Goal: Task Accomplishment & Management: Complete application form

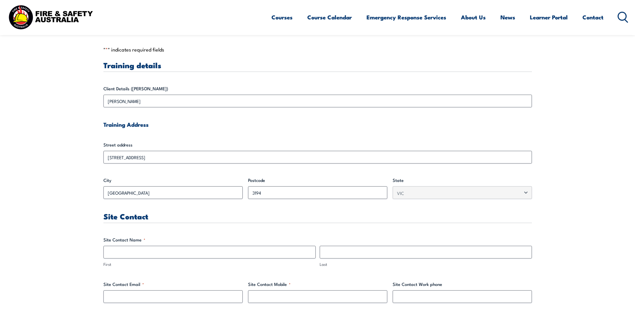
scroll to position [167, 0]
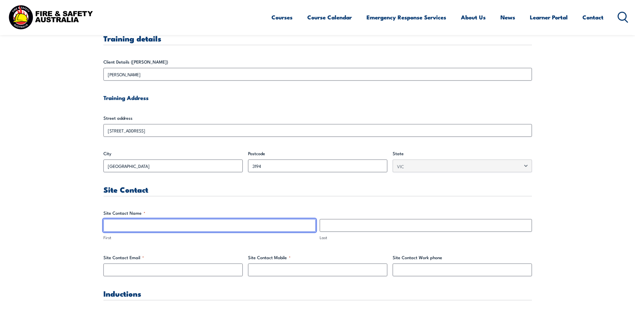
click at [172, 222] on input "First" at bounding box center [209, 225] width 212 height 13
type input "[PERSON_NAME]"
click at [132, 225] on input "[PERSON_NAME]" at bounding box center [209, 225] width 212 height 13
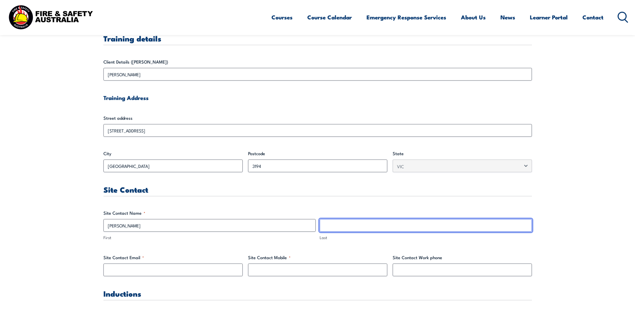
click at [341, 227] on input "Last" at bounding box center [426, 225] width 212 height 13
paste input "[PERSON_NAME]"
type input "[PERSON_NAME]"
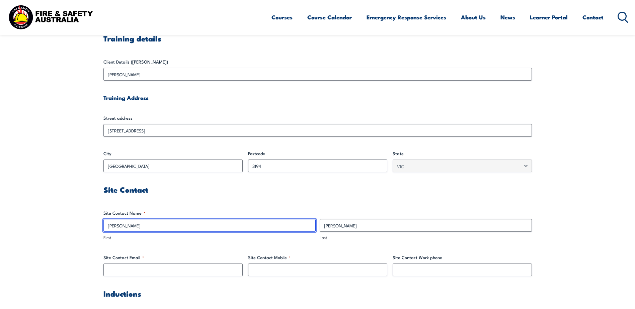
click at [203, 226] on input "[PERSON_NAME]" at bounding box center [209, 225] width 212 height 13
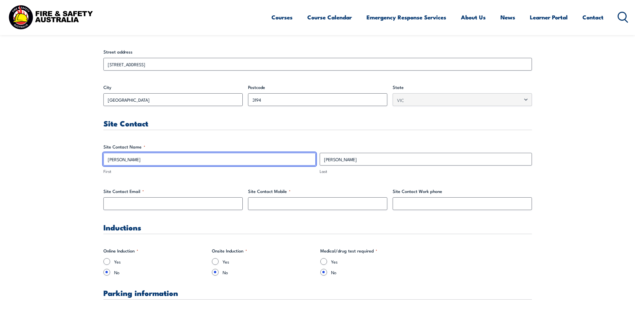
scroll to position [268, 0]
type input "[PERSON_NAME]"
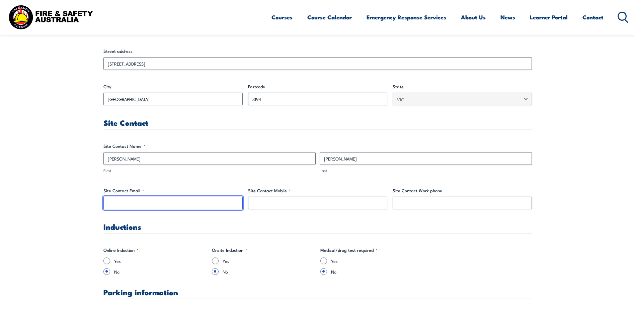
click at [197, 204] on input "Site Contact Email *" at bounding box center [172, 203] width 139 height 13
paste input "[PERSON_NAME][EMAIL_ADDRESS][PERSON_NAME][DOMAIN_NAME]"
type input "[PERSON_NAME][EMAIL_ADDRESS][PERSON_NAME][DOMAIN_NAME]"
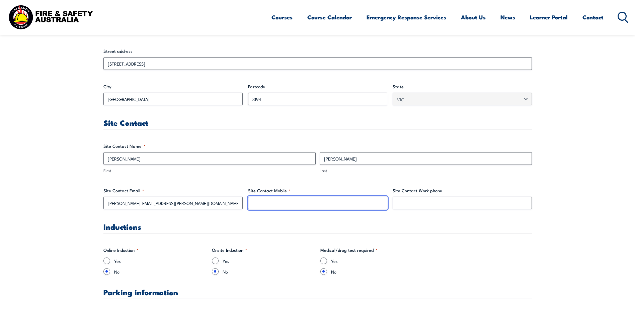
click at [346, 205] on input "Site Contact Mobile *" at bounding box center [317, 203] width 139 height 13
paste input "[PERSON_NAME][EMAIL_ADDRESS][PERSON_NAME][DOMAIN_NAME]"
click at [344, 205] on input "[PERSON_NAME][EMAIL_ADDRESS][PERSON_NAME][DOMAIN_NAME]" at bounding box center [317, 203] width 139 height 13
drag, startPoint x: 345, startPoint y: 205, endPoint x: 182, endPoint y: 205, distance: 162.8
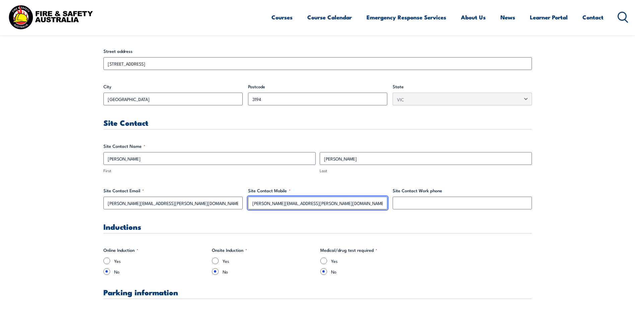
paste input "[PHONE_NUMBER]"
type input "[PHONE_NUMBER]"
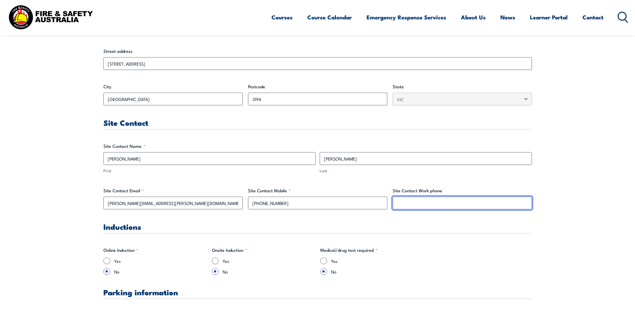
click at [416, 205] on input "Site Contact Work phone" at bounding box center [462, 203] width 139 height 13
paste input "[PHONE_NUMBER]"
type input "[PHONE_NUMBER]"
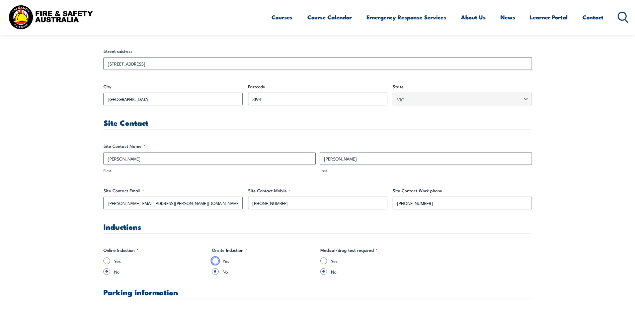
click at [215, 262] on input "Yes" at bounding box center [215, 261] width 7 height 7
radio input "true"
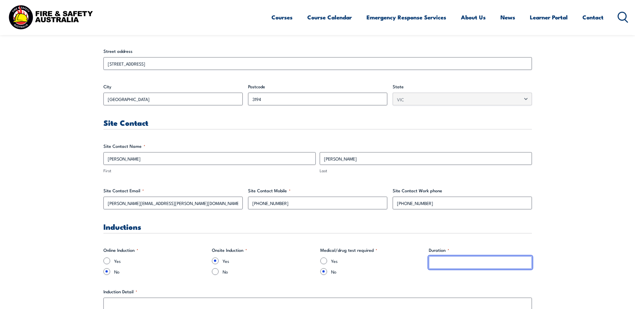
click at [472, 266] on input "Duration *" at bounding box center [480, 263] width 103 height 13
type input "1"
click at [432, 264] on input ".25" at bounding box center [480, 263] width 103 height 13
type input "0.25"
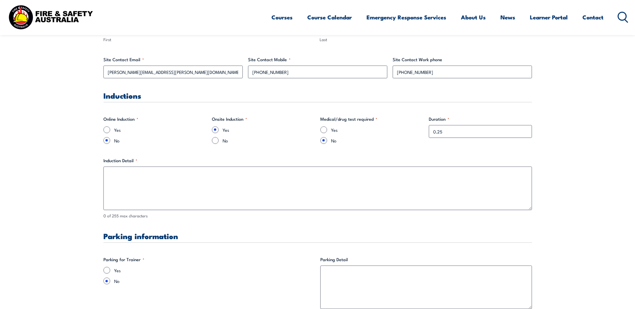
scroll to position [402, 0]
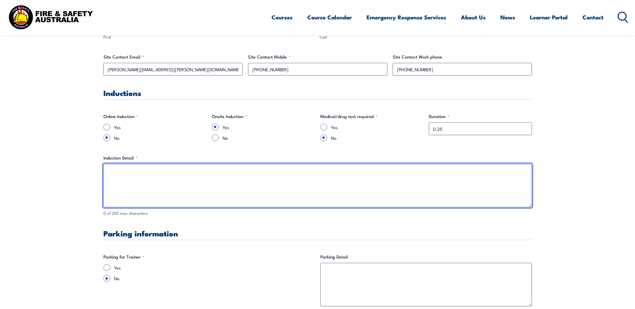
click at [155, 177] on textarea "Induction Detail *" at bounding box center [317, 186] width 429 height 44
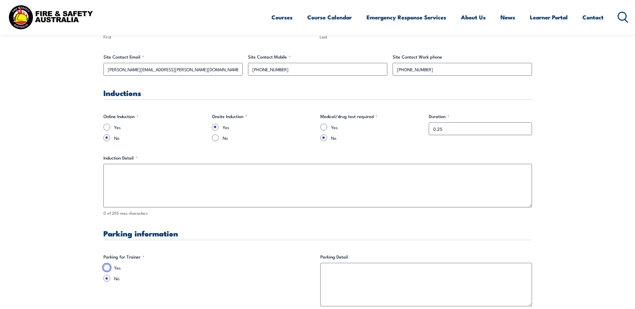
click at [109, 268] on input "Yes" at bounding box center [106, 268] width 7 height 7
radio input "true"
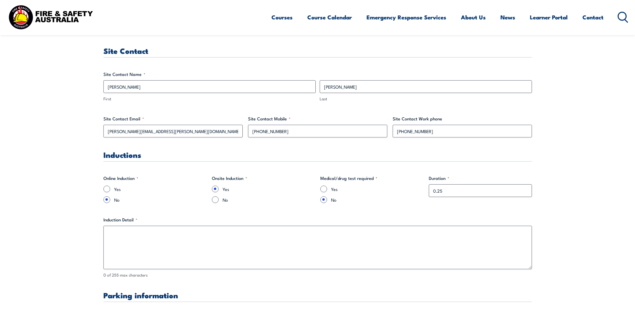
scroll to position [335, 0]
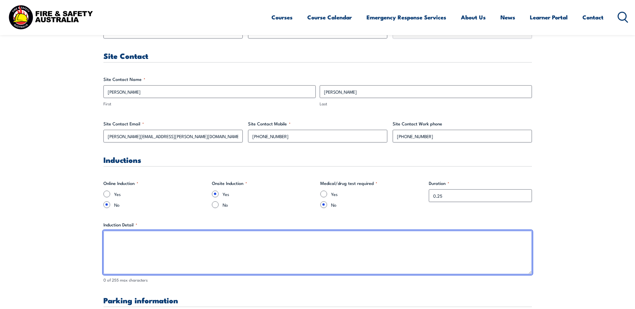
click at [141, 251] on textarea "Induction Detail *" at bounding box center [317, 253] width 429 height 44
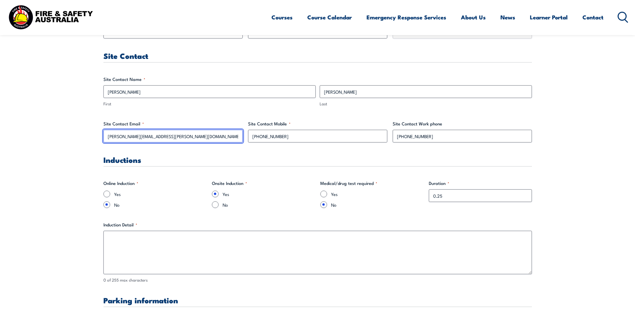
drag, startPoint x: 176, startPoint y: 139, endPoint x: 79, endPoint y: 138, distance: 96.8
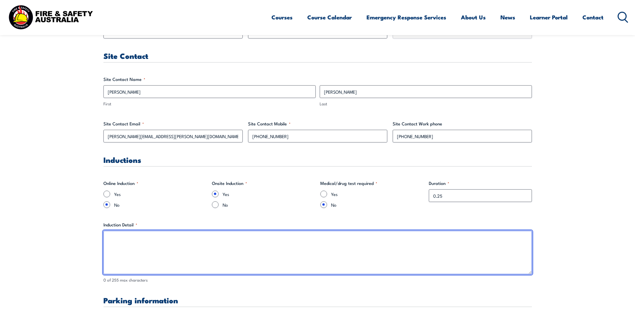
click at [134, 252] on textarea "Induction Detail *" at bounding box center [317, 253] width 429 height 44
paste textarea "[PERSON_NAME][EMAIL_ADDRESS][PERSON_NAME][DOMAIN_NAME]"
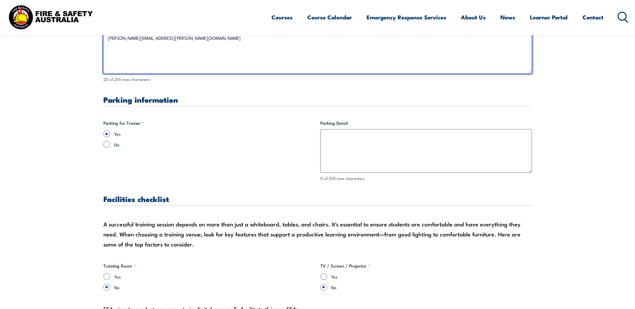
scroll to position [569, 0]
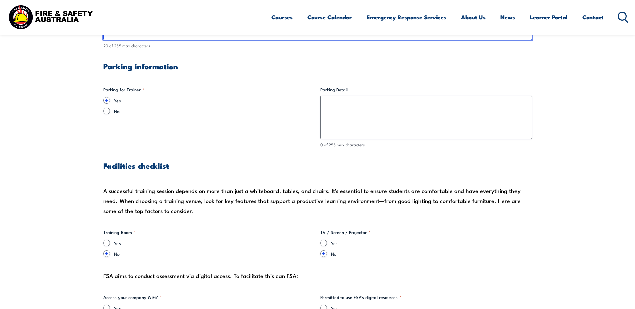
type textarea "[PERSON_NAME][EMAIL_ADDRESS][PERSON_NAME][DOMAIN_NAME]"
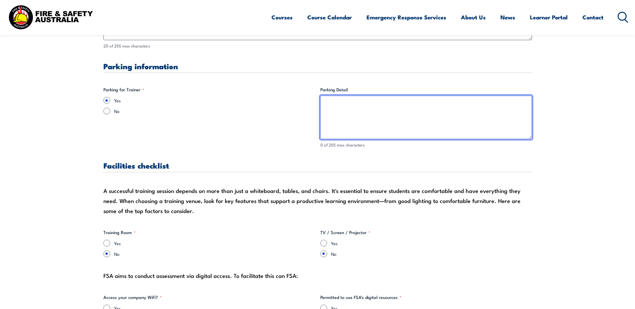
click at [389, 122] on textarea "Parking Detail" at bounding box center [427, 118] width 212 height 44
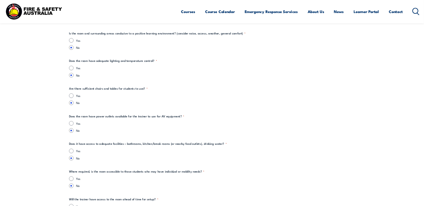
scroll to position [804, 0]
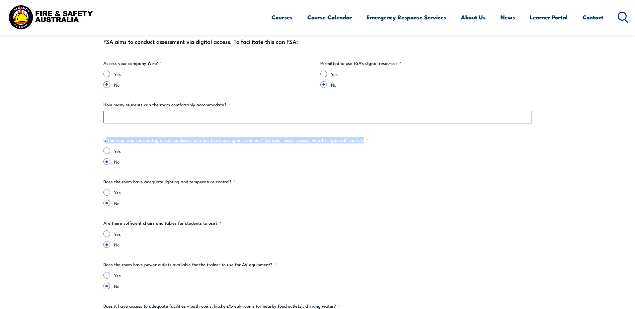
drag, startPoint x: 106, startPoint y: 141, endPoint x: 375, endPoint y: 139, distance: 270.0
click at [375, 139] on fieldset "Is the room and surrounding areas conducive to a positive learning environment?…" at bounding box center [317, 151] width 429 height 28
drag, startPoint x: 375, startPoint y: 139, endPoint x: 380, endPoint y: 139, distance: 5.0
click at [380, 139] on fieldset "Is the room and surrounding areas conducive to a positive learning environment?…" at bounding box center [317, 151] width 429 height 28
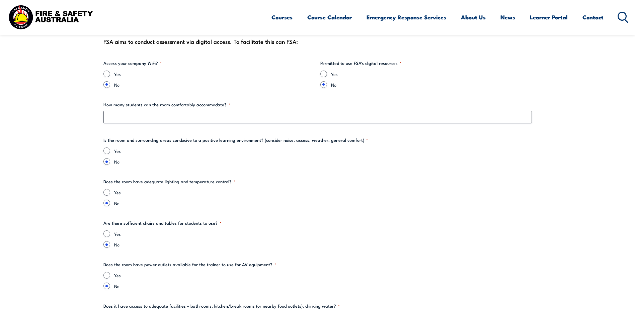
drag, startPoint x: 99, startPoint y: 144, endPoint x: 399, endPoint y: 137, distance: 299.5
drag, startPoint x: 399, startPoint y: 137, endPoint x: 340, endPoint y: 159, distance: 62.2
click at [372, 159] on div "Yes No" at bounding box center [317, 156] width 429 height 17
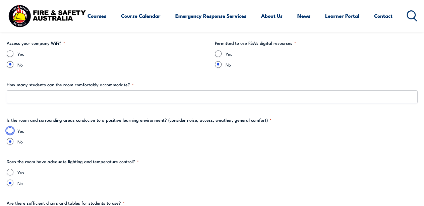
click at [10, 131] on input "Yes" at bounding box center [10, 131] width 7 height 7
radio input "true"
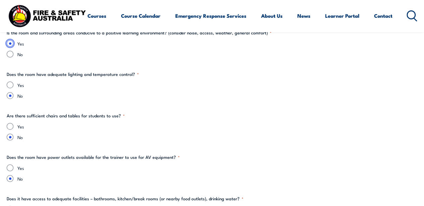
scroll to position [893, 0]
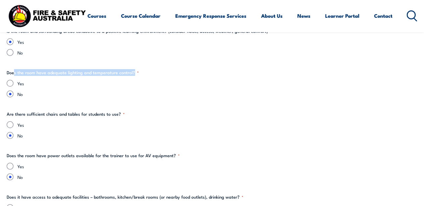
drag, startPoint x: 14, startPoint y: 73, endPoint x: 141, endPoint y: 72, distance: 127.6
click at [141, 72] on fieldset "Does the room have adequate lighting and temperature control? * Yes No" at bounding box center [212, 83] width 410 height 28
drag, startPoint x: 141, startPoint y: 72, endPoint x: 151, endPoint y: 74, distance: 9.9
click at [151, 74] on fieldset "Does the room have adequate lighting and temperature control? * Yes No" at bounding box center [212, 83] width 410 height 28
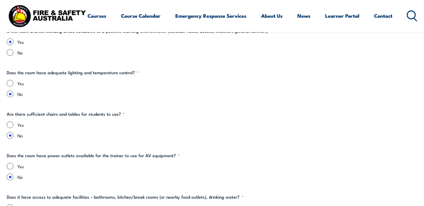
click at [7, 84] on div "Yes" at bounding box center [212, 83] width 410 height 7
click at [10, 84] on input "Yes" at bounding box center [10, 83] width 7 height 7
radio input "true"
click at [9, 125] on input "Yes" at bounding box center [10, 125] width 7 height 7
radio input "true"
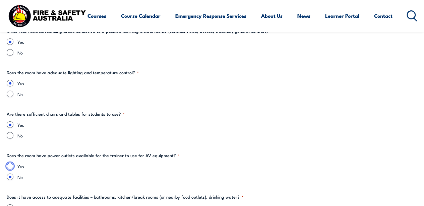
click at [9, 167] on input "Yes" at bounding box center [10, 166] width 7 height 7
radio input "true"
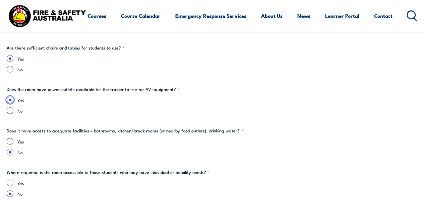
scroll to position [960, 0]
click at [10, 139] on input "Yes" at bounding box center [10, 141] width 7 height 7
radio input "true"
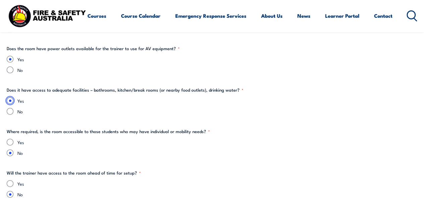
scroll to position [1005, 0]
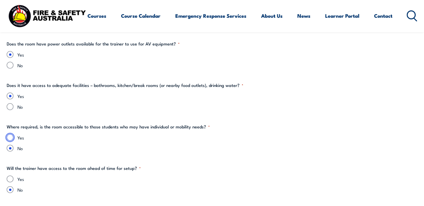
click at [9, 137] on input "Yes" at bounding box center [10, 137] width 7 height 7
radio input "true"
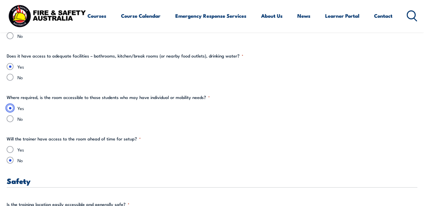
scroll to position [1094, 0]
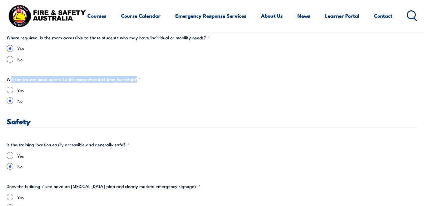
drag, startPoint x: 10, startPoint y: 79, endPoint x: 171, endPoint y: 78, distance: 160.8
click at [171, 78] on fieldset "Will the trainer have access to the room ahead of time for setup? * Yes No" at bounding box center [212, 90] width 410 height 28
drag, startPoint x: 171, startPoint y: 78, endPoint x: 169, endPoint y: 82, distance: 4.5
click at [170, 79] on fieldset "Will the trainer have access to the room ahead of time for setup? * Yes No" at bounding box center [212, 90] width 410 height 28
click at [7, 90] on input "Yes" at bounding box center [10, 90] width 7 height 7
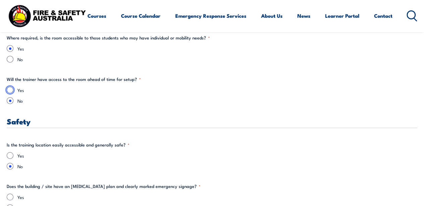
radio input "true"
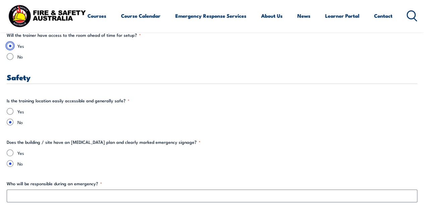
scroll to position [1139, 0]
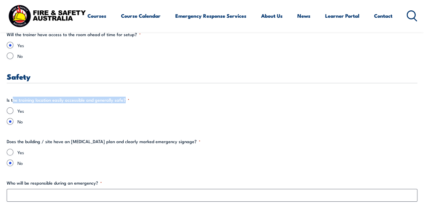
drag, startPoint x: 12, startPoint y: 101, endPoint x: 129, endPoint y: 100, distance: 117.2
click at [129, 100] on fieldset "Is the training location easily accessible and generally safe? * Yes No" at bounding box center [212, 111] width 410 height 28
click at [12, 111] on input "Yes" at bounding box center [10, 111] width 7 height 7
radio input "true"
click at [150, 114] on div "Yes No" at bounding box center [212, 116] width 410 height 17
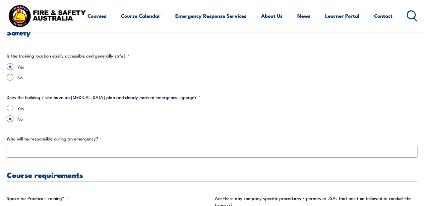
scroll to position [1183, 0]
click at [11, 108] on input "Yes" at bounding box center [10, 107] width 7 height 7
radio input "true"
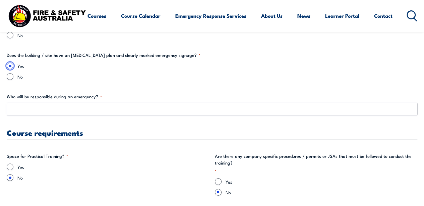
scroll to position [1228, 0]
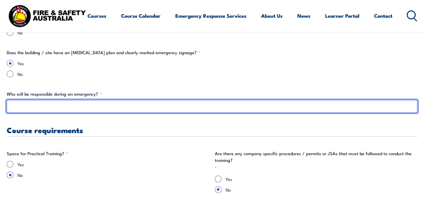
click at [38, 107] on input "Who will be responsible during an emergency? *" at bounding box center [212, 106] width 410 height 13
paste input "[PERSON_NAME][EMAIL_ADDRESS][PERSON_NAME][DOMAIN_NAME]"
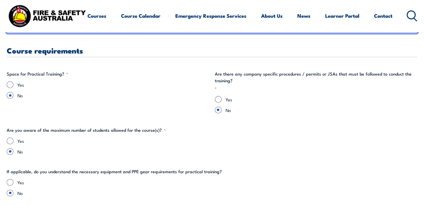
scroll to position [1317, 0]
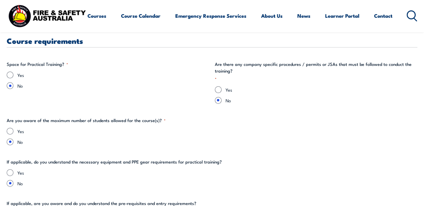
type input "[PERSON_NAME] [PERSON_NAME]"
click at [71, 83] on label "No" at bounding box center [113, 85] width 192 height 7
click at [13, 83] on input "No" at bounding box center [10, 85] width 7 height 7
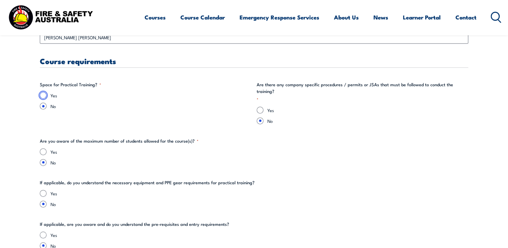
click at [42, 94] on input "Yes" at bounding box center [43, 95] width 7 height 7
radio input "true"
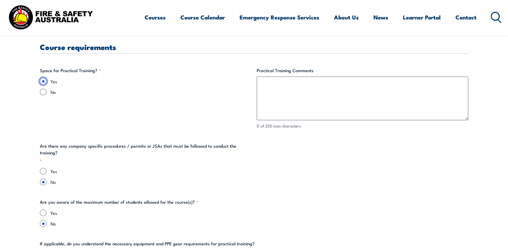
scroll to position [1344, 0]
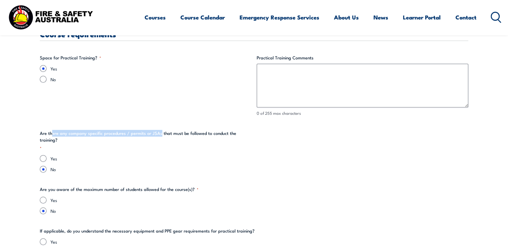
drag, startPoint x: 51, startPoint y: 133, endPoint x: 158, endPoint y: 130, distance: 107.6
click at [158, 130] on legend "Are there any company specific procedures / permits or JSAs that must be follow…" at bounding box center [146, 140] width 212 height 21
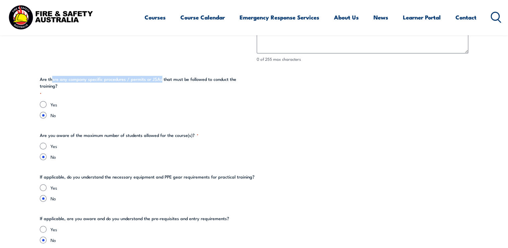
scroll to position [1424, 0]
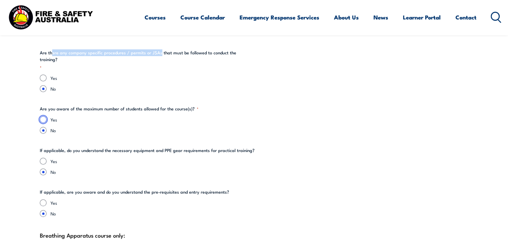
click at [44, 116] on input "Yes" at bounding box center [43, 119] width 7 height 7
radio input "true"
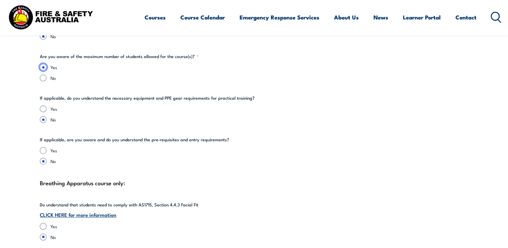
scroll to position [1478, 0]
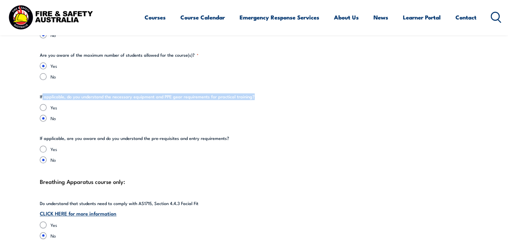
drag, startPoint x: 44, startPoint y: 90, endPoint x: 273, endPoint y: 91, distance: 228.8
click at [273, 93] on fieldset "If applicable, do you understand the necessary equipment and PPE gear requireme…" at bounding box center [254, 107] width 429 height 28
click at [44, 104] on input "Yes" at bounding box center [43, 107] width 7 height 7
radio input "true"
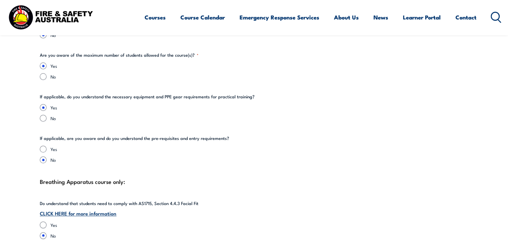
click at [109, 104] on label "Yes" at bounding box center [260, 107] width 418 height 7
click at [47, 104] on input "Yes" at bounding box center [43, 107] width 7 height 7
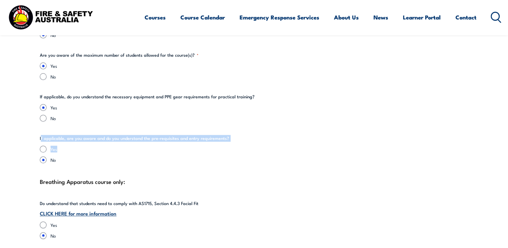
drag, startPoint x: 41, startPoint y: 131, endPoint x: 235, endPoint y: 136, distance: 194.7
click at [232, 135] on fieldset "If applicable, are you aware and do you understand the pre-requisites and entry…" at bounding box center [254, 149] width 429 height 28
drag, startPoint x: 235, startPoint y: 136, endPoint x: 254, endPoint y: 136, distance: 19.1
click at [254, 136] on fieldset "If applicable, are you aware and do you understand the pre-requisites and entry…" at bounding box center [254, 149] width 429 height 28
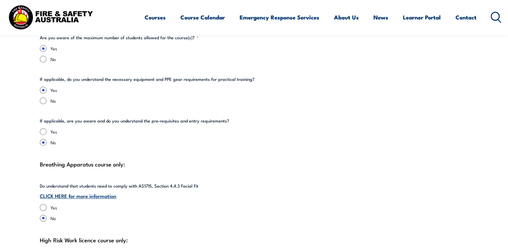
scroll to position [1505, 0]
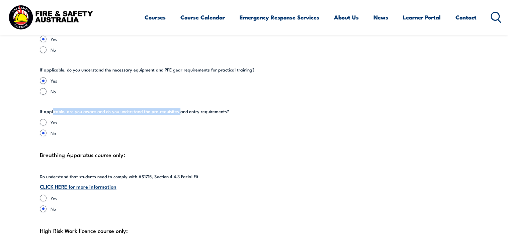
drag, startPoint x: 70, startPoint y: 105, endPoint x: 178, endPoint y: 103, distance: 108.2
click at [178, 108] on legend "If applicable, are you aware and do you understand the pre-requisites and entry…" at bounding box center [135, 111] width 190 height 7
drag, startPoint x: 178, startPoint y: 103, endPoint x: 179, endPoint y: 110, distance: 6.4
click at [179, 110] on fieldset "If applicable, are you aware and do you understand the pre-requisites and entry…" at bounding box center [254, 122] width 429 height 28
drag, startPoint x: 40, startPoint y: 105, endPoint x: 238, endPoint y: 104, distance: 198.3
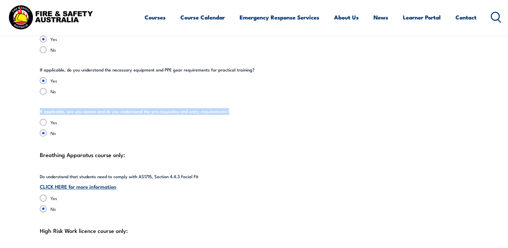
click at [238, 108] on fieldset "If applicable, are you aware and do you understand the pre-requisites and entry…" at bounding box center [254, 122] width 429 height 28
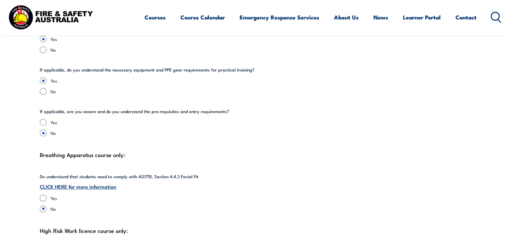
click at [59, 120] on div "Yes No" at bounding box center [254, 127] width 429 height 17
click at [43, 119] on input "Yes" at bounding box center [43, 122] width 7 height 7
radio input "true"
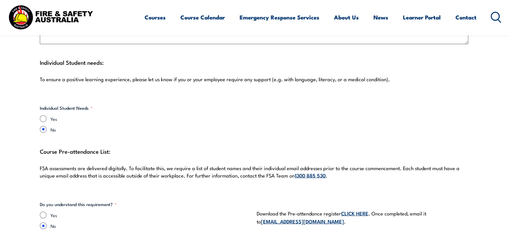
scroll to position [1826, 0]
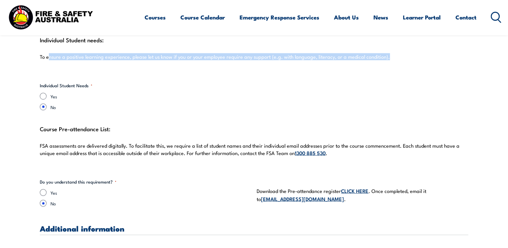
drag, startPoint x: 48, startPoint y: 53, endPoint x: 399, endPoint y: 50, distance: 351.0
click at [399, 50] on div "Individual Student needs: To ensure a positive learning experience, please let …" at bounding box center [254, 51] width 429 height 33
drag, startPoint x: 399, startPoint y: 50, endPoint x: 393, endPoint y: 54, distance: 7.8
click at [399, 53] on p "To ensure a positive learning experience, please let us know if you or your emp…" at bounding box center [254, 56] width 429 height 7
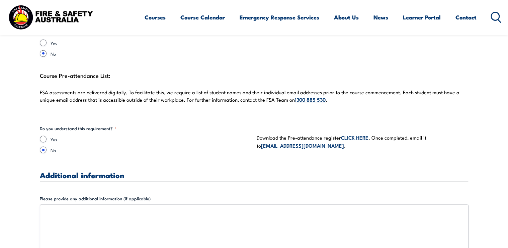
scroll to position [1880, 0]
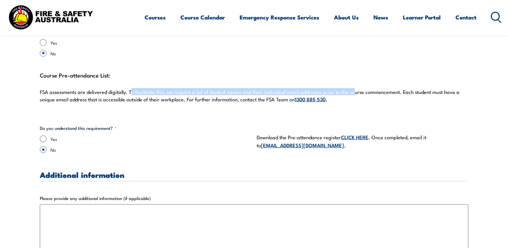
drag, startPoint x: 131, startPoint y: 85, endPoint x: 353, endPoint y: 78, distance: 221.8
click at [353, 78] on div "Course Pre-attendance List: FSA assessments are delivered digitally. To facilit…" at bounding box center [254, 90] width 429 height 41
click at [41, 135] on input "Yes" at bounding box center [43, 138] width 7 height 7
radio input "true"
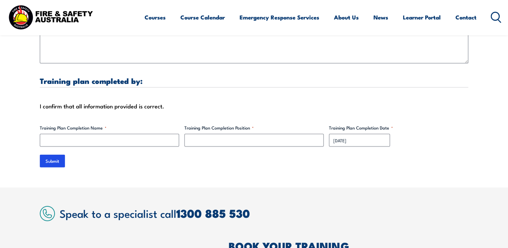
scroll to position [2121, 0]
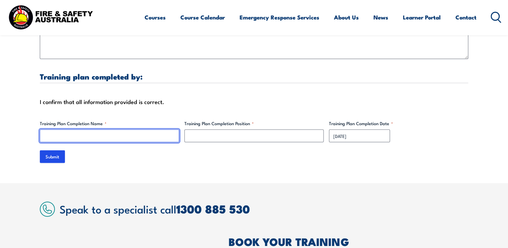
click at [76, 129] on input "Training Plan Completion Name *" at bounding box center [109, 135] width 139 height 13
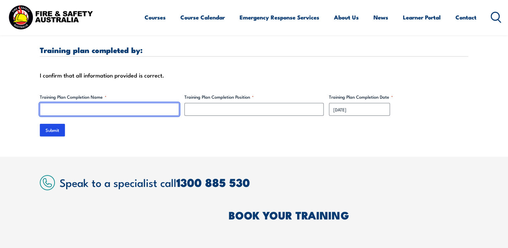
scroll to position [2148, 0]
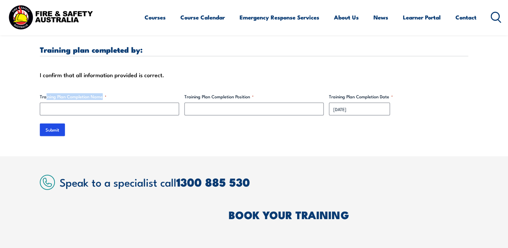
drag, startPoint x: 46, startPoint y: 86, endPoint x: 114, endPoint y: 85, distance: 68.7
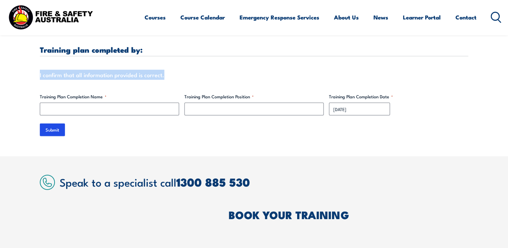
drag, startPoint x: 40, startPoint y: 68, endPoint x: 182, endPoint y: 68, distance: 142.7
click at [182, 70] on div "I confirm that all information provided is correct." at bounding box center [254, 75] width 429 height 10
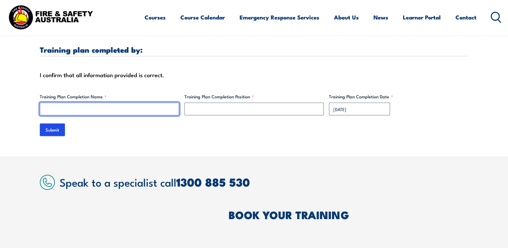
click at [104, 102] on input "Training Plan Completion Name *" at bounding box center [109, 108] width 139 height 13
type input "c"
type input "[PERSON_NAME]"
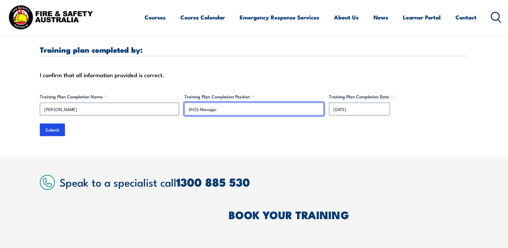
type input "EHSS Manager"
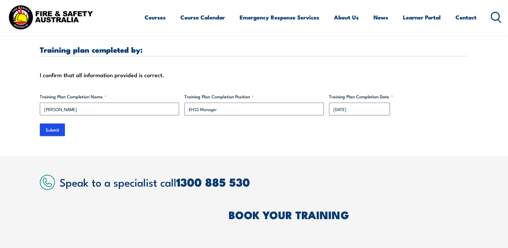
drag, startPoint x: 233, startPoint y: 120, endPoint x: 242, endPoint y: 131, distance: 14.0
click at [233, 123] on div "Submit" at bounding box center [254, 129] width 429 height 13
click at [54, 123] on input "Submit" at bounding box center [52, 129] width 25 height 13
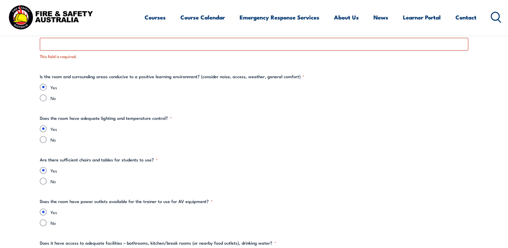
scroll to position [795, 0]
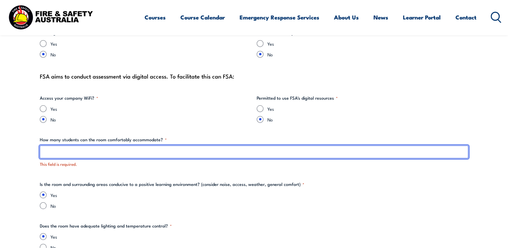
click at [52, 153] on input "How many students can the room comfortably accommodate? *" at bounding box center [254, 151] width 429 height 13
type input "25"
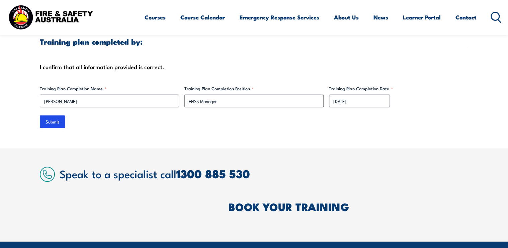
scroll to position [2188, 0]
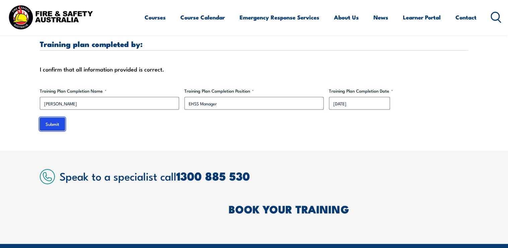
click at [45, 118] on input "Submit" at bounding box center [52, 124] width 25 height 13
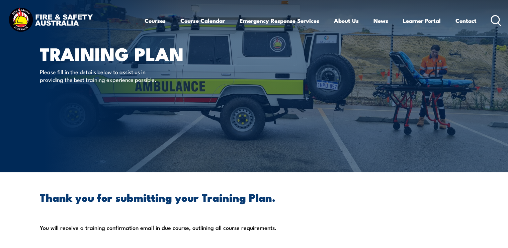
scroll to position [0, 0]
